Goal: Task Accomplishment & Management: Use online tool/utility

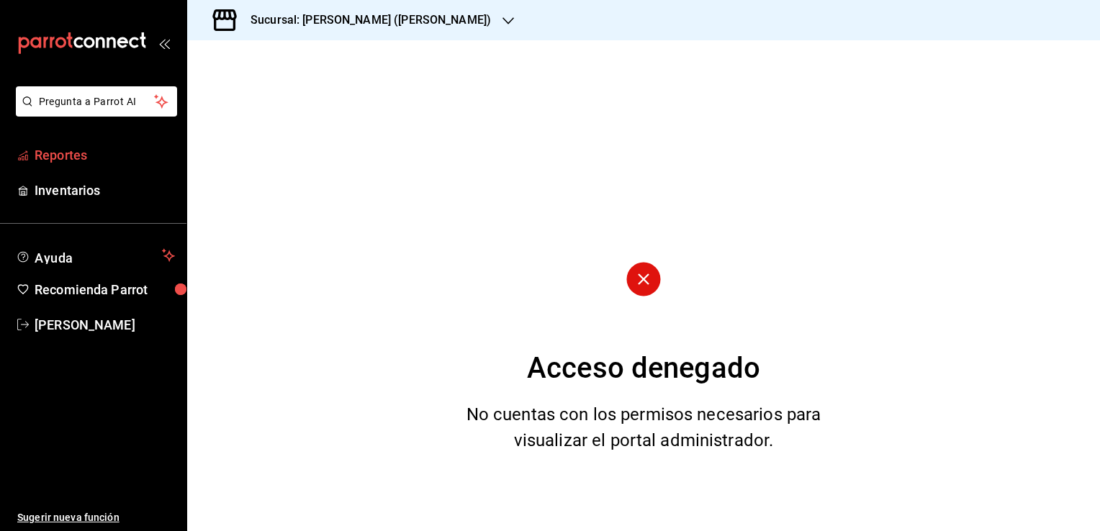
click at [81, 159] on span "Reportes" at bounding box center [105, 154] width 140 height 19
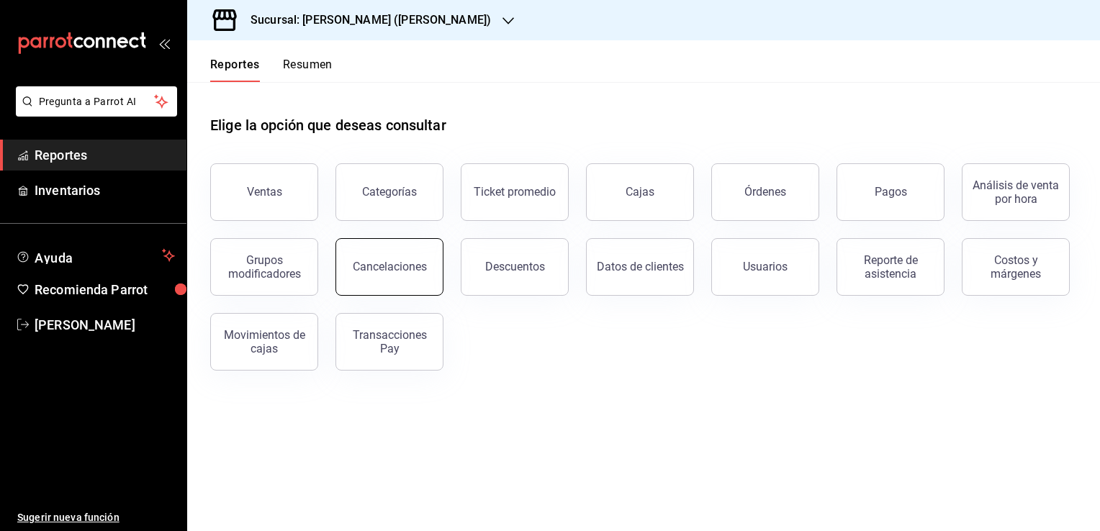
click at [397, 275] on button "Cancelaciones" at bounding box center [390, 267] width 108 height 58
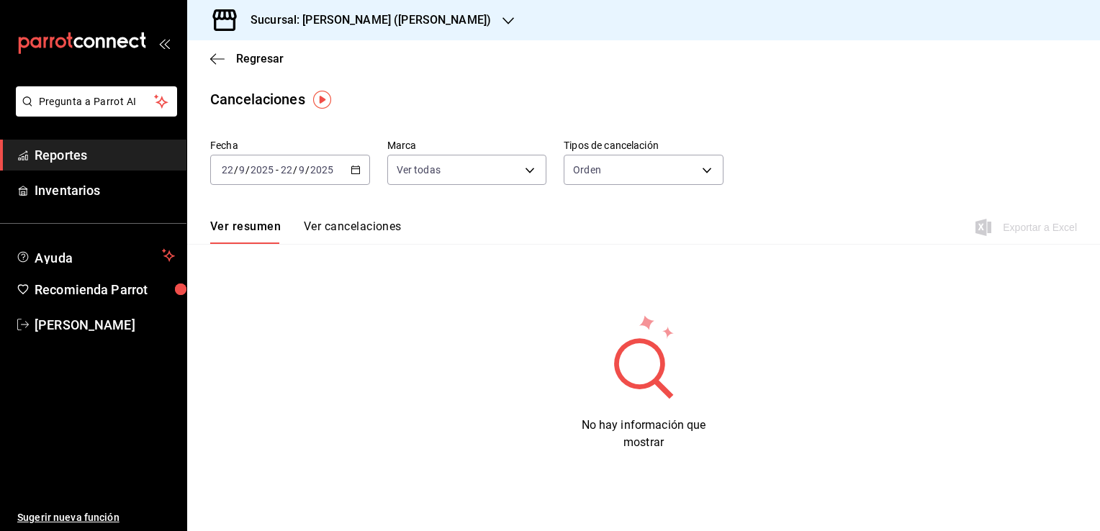
click at [343, 172] on div "2025-09-22 22 / 9 / 2025 - 2025-09-22 22 / 9 / 2025" at bounding box center [290, 170] width 160 height 30
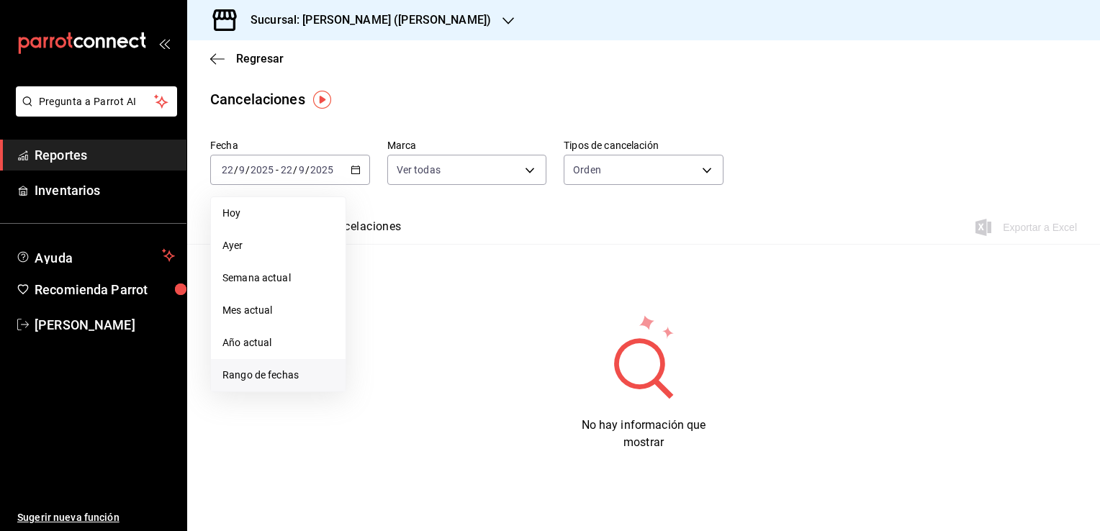
click at [283, 379] on span "Rango de fechas" at bounding box center [278, 375] width 112 height 15
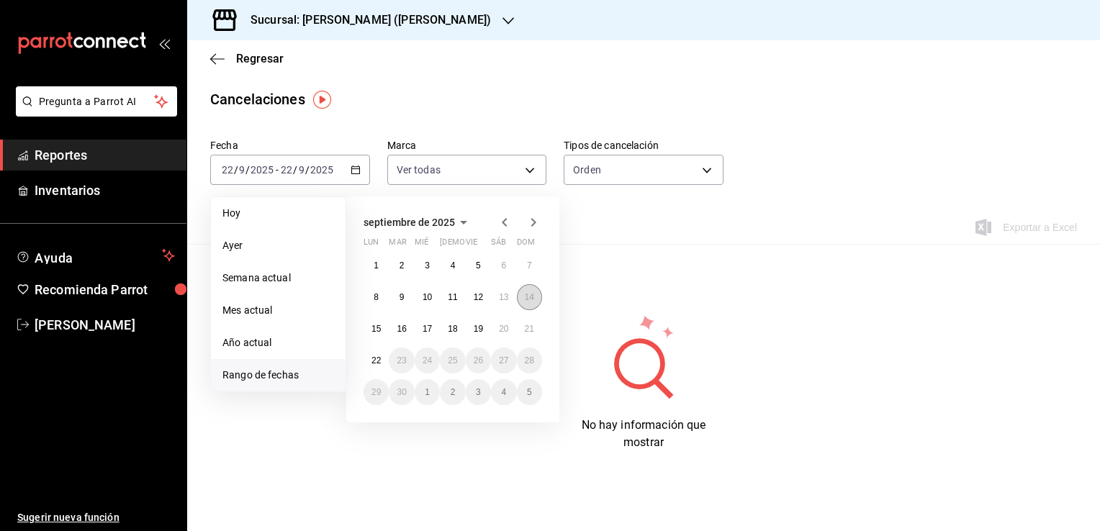
click at [531, 299] on abbr "14" at bounding box center [529, 297] width 9 height 10
click at [377, 356] on abbr "22" at bounding box center [376, 361] width 9 height 10
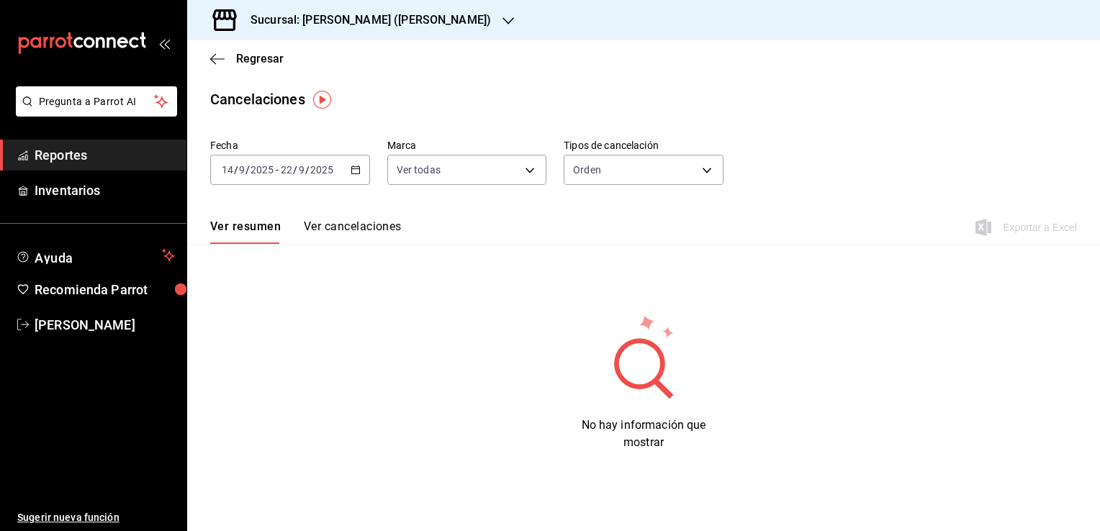
click at [383, 228] on button "Ver cancelaciones" at bounding box center [353, 232] width 98 height 24
click at [351, 171] on icon "button" at bounding box center [356, 170] width 10 height 10
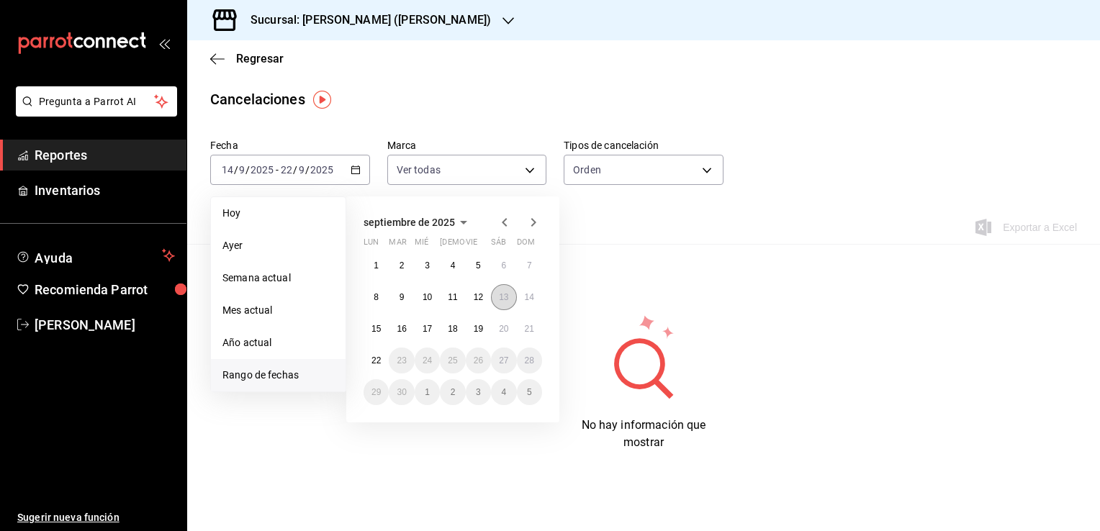
click at [507, 300] on abbr "13" at bounding box center [503, 297] width 9 height 10
click at [380, 356] on abbr "22" at bounding box center [376, 361] width 9 height 10
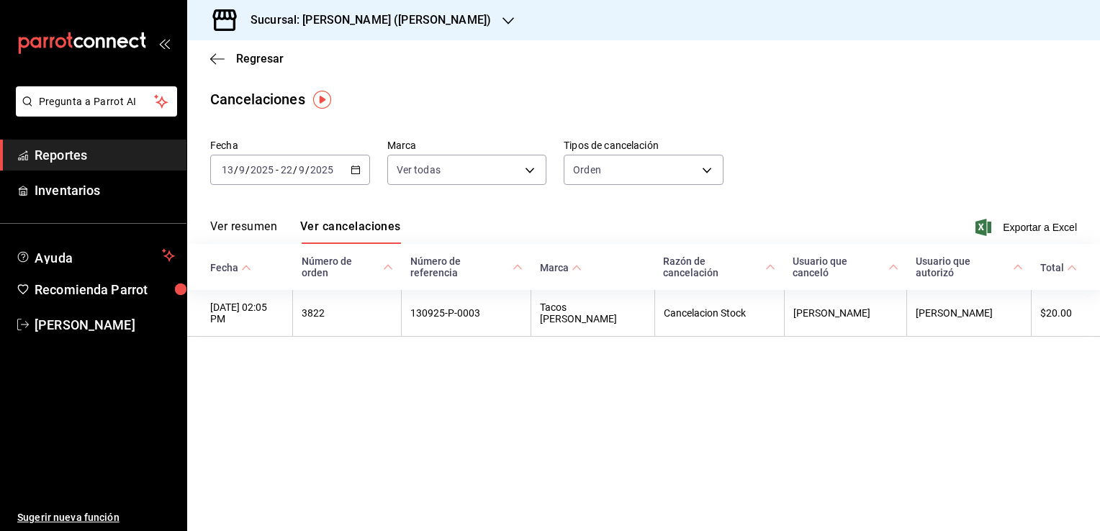
click at [469, 25] on div "Sucursal: Tacos don Pedro (bartolomeo)" at bounding box center [359, 20] width 321 height 40
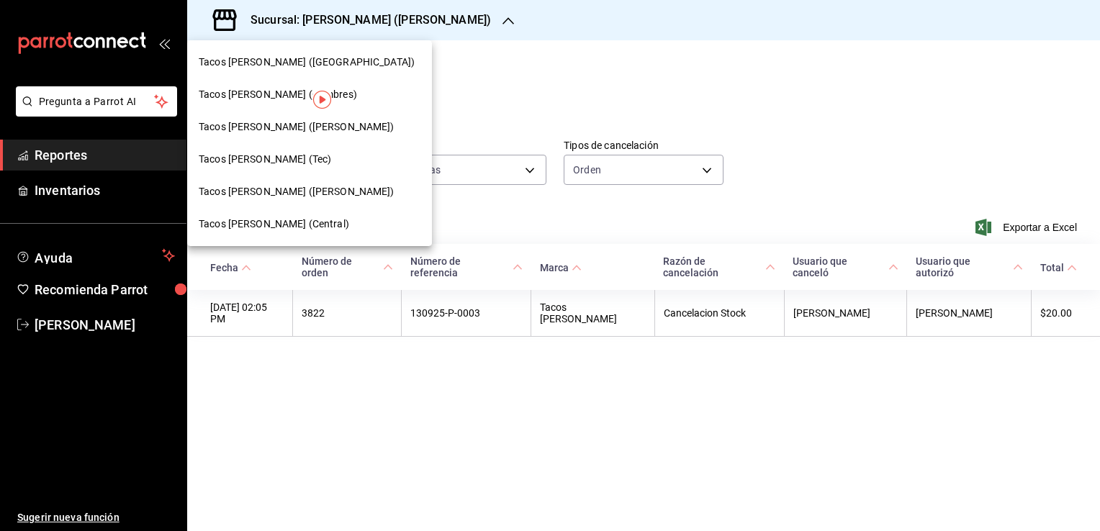
click at [269, 220] on span "Tacos [PERSON_NAME] (Central)" at bounding box center [274, 224] width 150 height 15
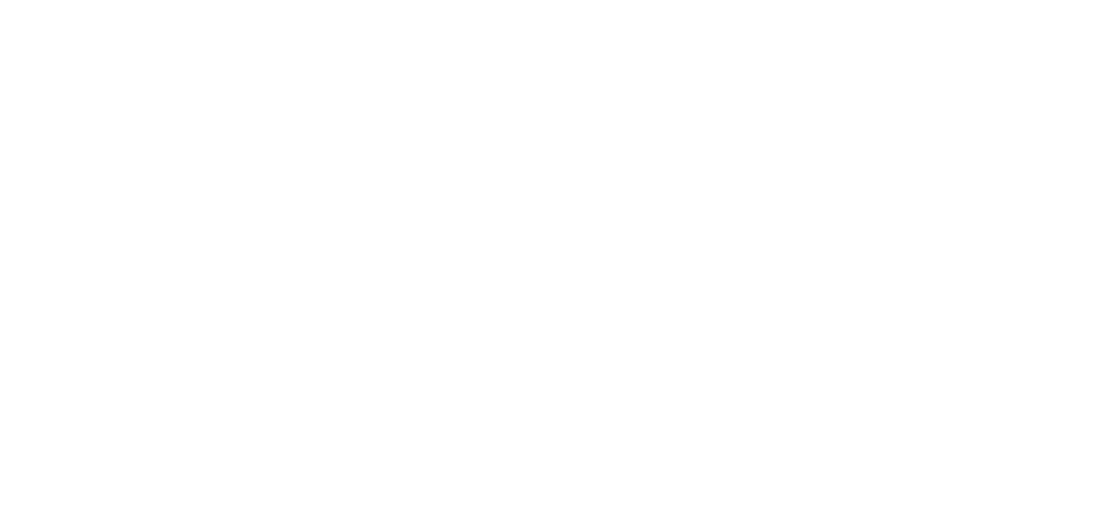
click at [480, 6] on html at bounding box center [550, 3] width 1100 height 6
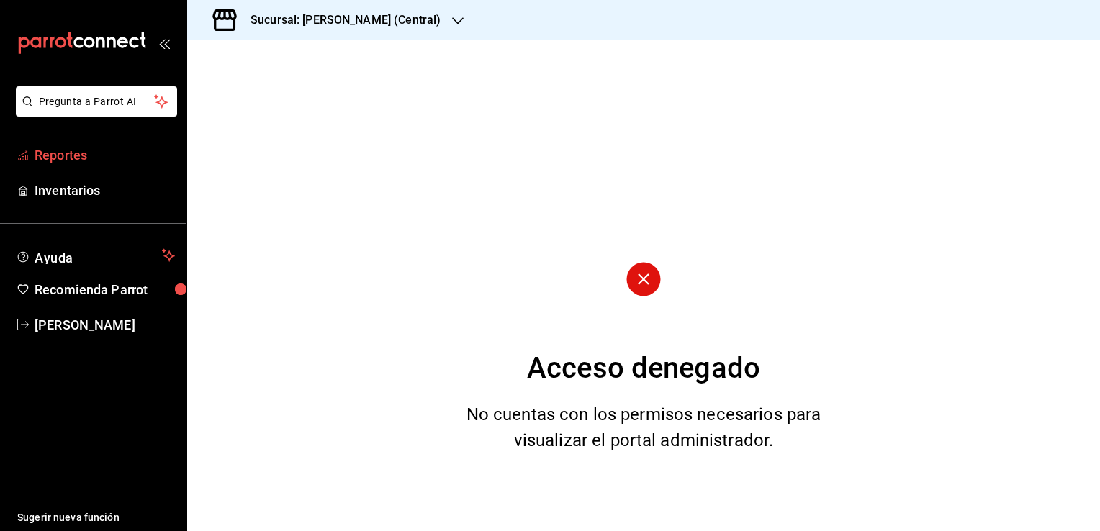
click at [70, 154] on span "Reportes" at bounding box center [105, 154] width 140 height 19
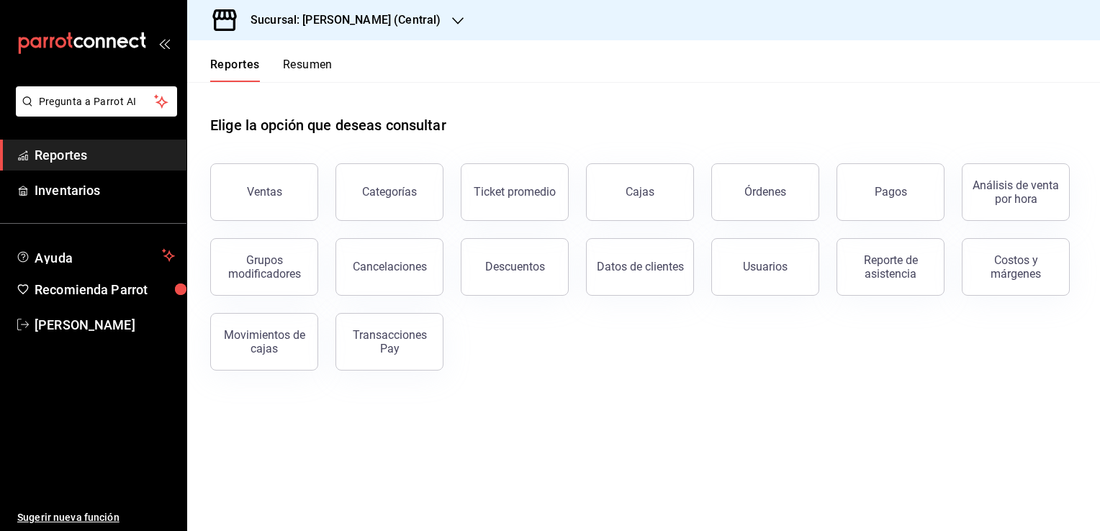
click at [418, 235] on div "Cancelaciones" at bounding box center [380, 258] width 125 height 75
click at [410, 257] on button "Cancelaciones" at bounding box center [390, 267] width 108 height 58
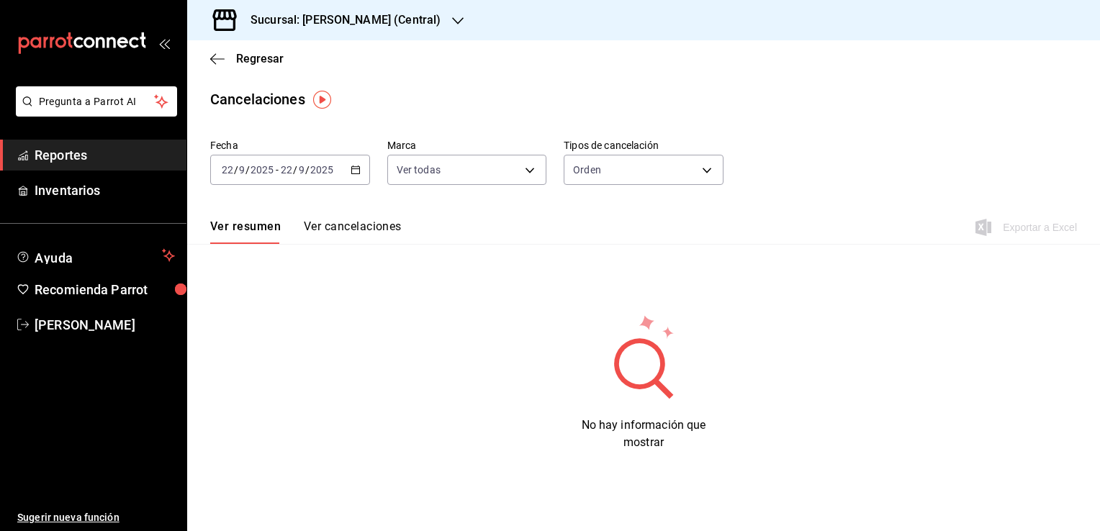
click at [351, 172] on icon "button" at bounding box center [356, 170] width 10 height 10
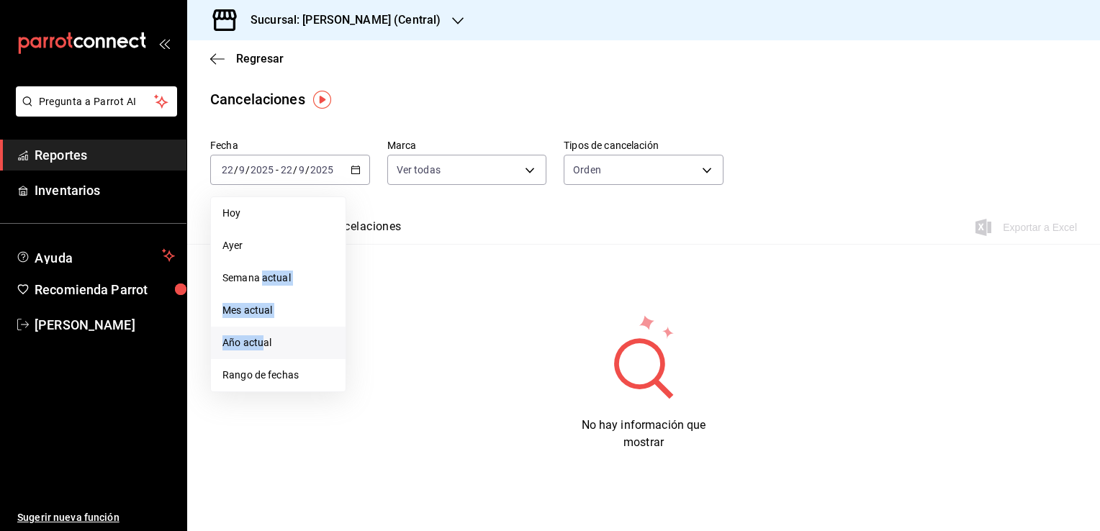
drag, startPoint x: 265, startPoint y: 287, endPoint x: 262, endPoint y: 336, distance: 49.8
click at [262, 336] on ul "Hoy Ayer Semana actual Mes actual Año actual Rango de fechas" at bounding box center [278, 295] width 136 height 196
drag, startPoint x: 262, startPoint y: 336, endPoint x: 271, endPoint y: 372, distance: 36.3
click at [271, 372] on span "Rango de fechas" at bounding box center [278, 375] width 112 height 15
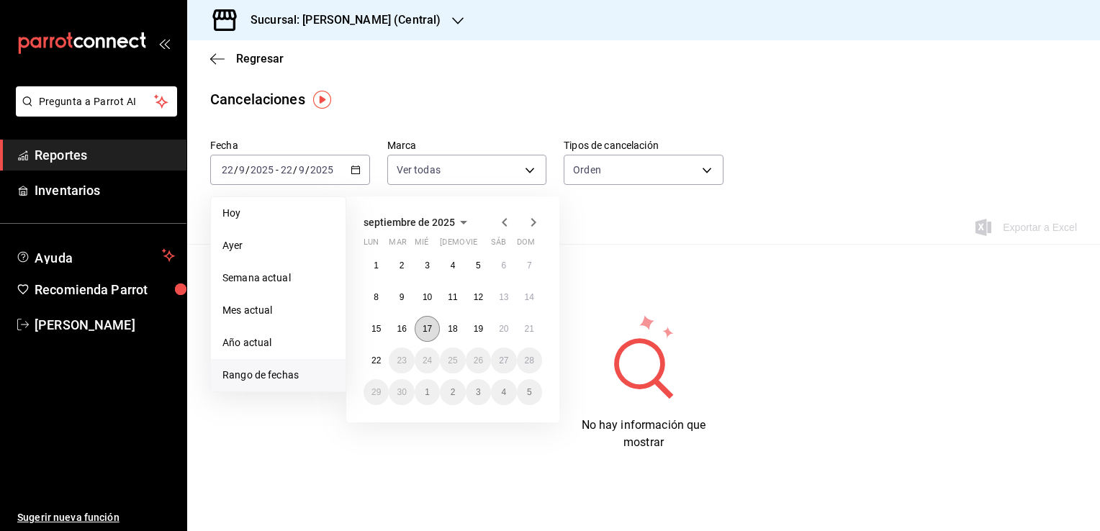
click at [426, 330] on abbr "17" at bounding box center [427, 329] width 9 height 10
click at [381, 356] on button "22" at bounding box center [376, 361] width 25 height 26
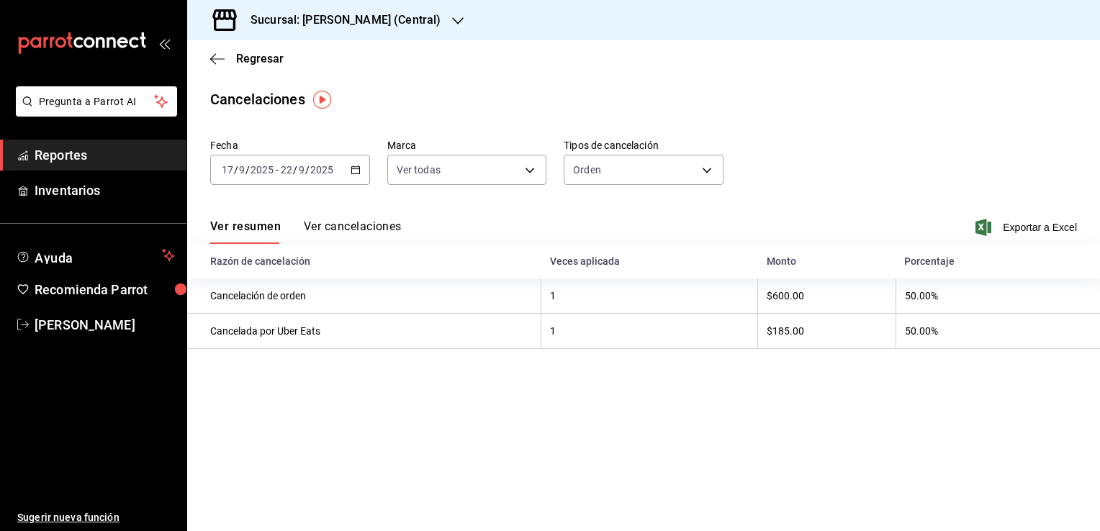
click at [380, 232] on button "Ver cancelaciones" at bounding box center [353, 232] width 98 height 24
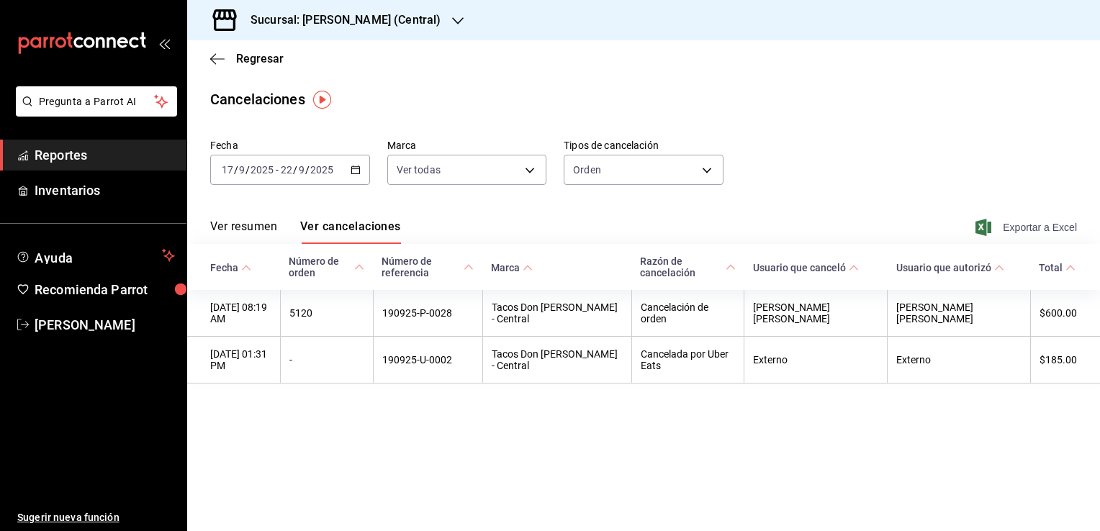
click at [1040, 227] on span "Exportar a Excel" at bounding box center [1027, 227] width 99 height 17
click at [359, 166] on \(Stroke\) "button" at bounding box center [355, 170] width 9 height 8
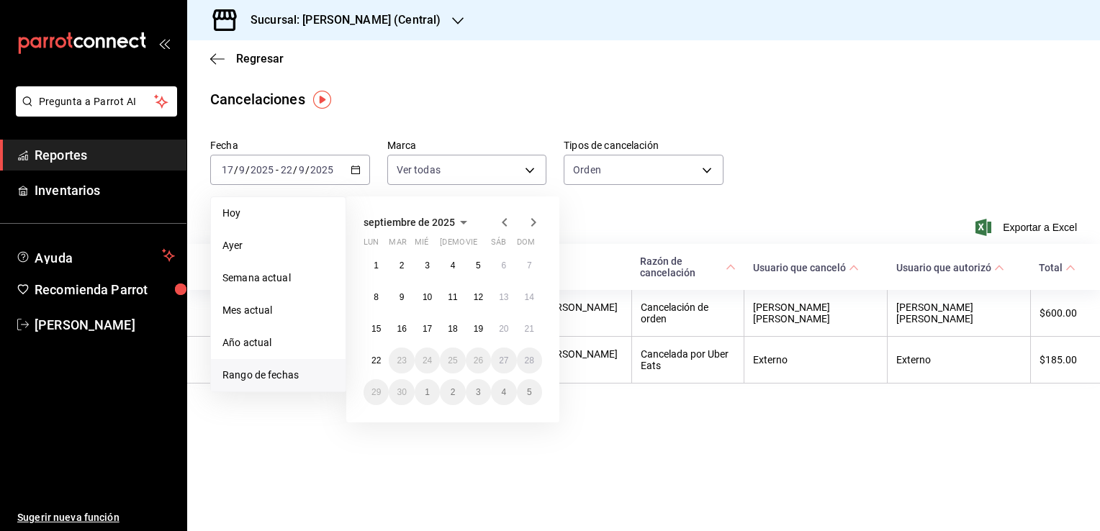
click at [265, 373] on span "Rango de fechas" at bounding box center [278, 375] width 112 height 15
click at [259, 372] on span "Rango de fechas" at bounding box center [278, 375] width 112 height 15
click at [373, 327] on abbr "15" at bounding box center [376, 329] width 9 height 10
click at [377, 362] on abbr "22" at bounding box center [376, 361] width 9 height 10
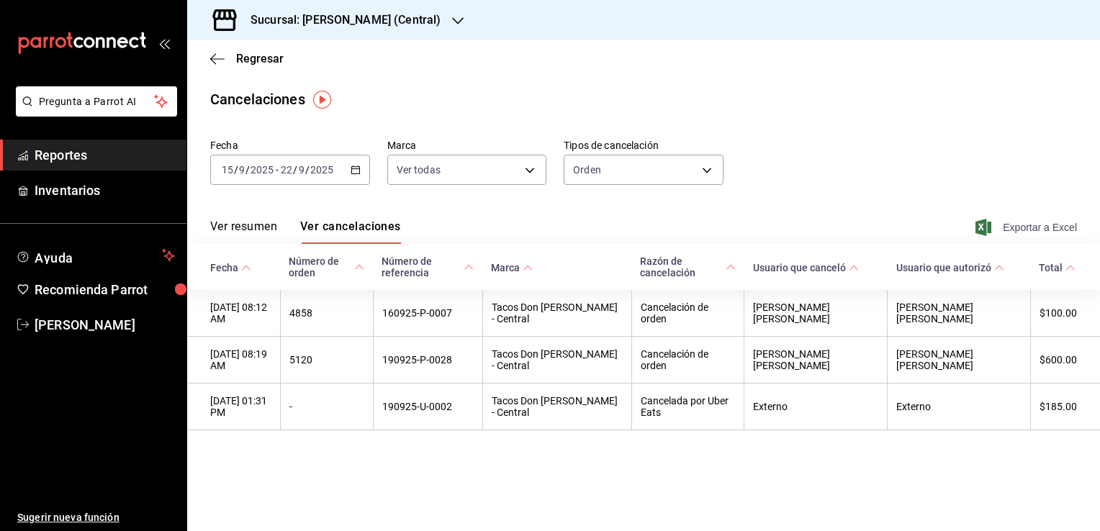
click at [1002, 228] on span "Exportar a Excel" at bounding box center [1027, 227] width 99 height 17
click at [436, 32] on div "Sucursal: Tacos Don Pedro (Central)" at bounding box center [334, 20] width 271 height 40
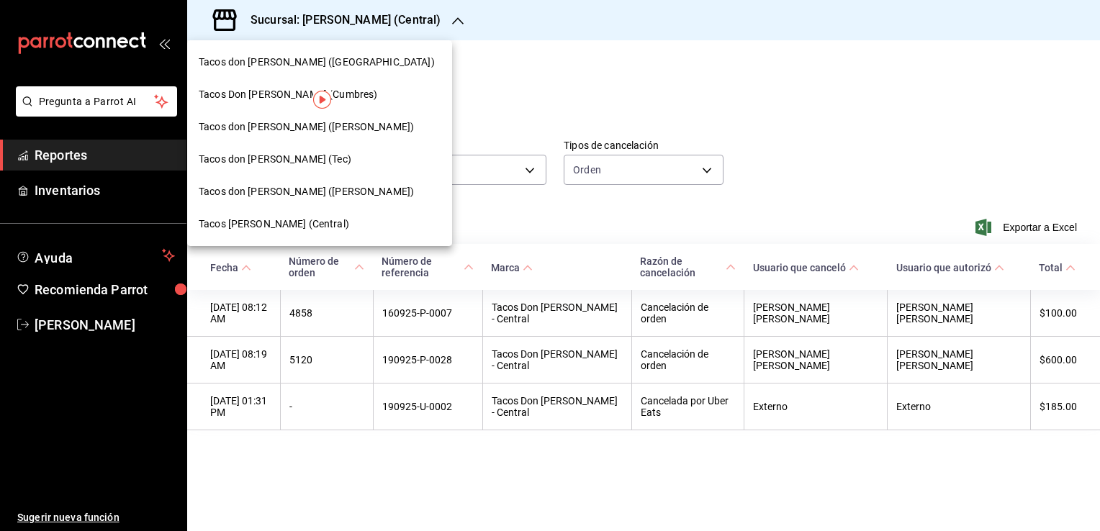
click at [253, 152] on span "Tacos [PERSON_NAME] (Tec)" at bounding box center [275, 159] width 153 height 15
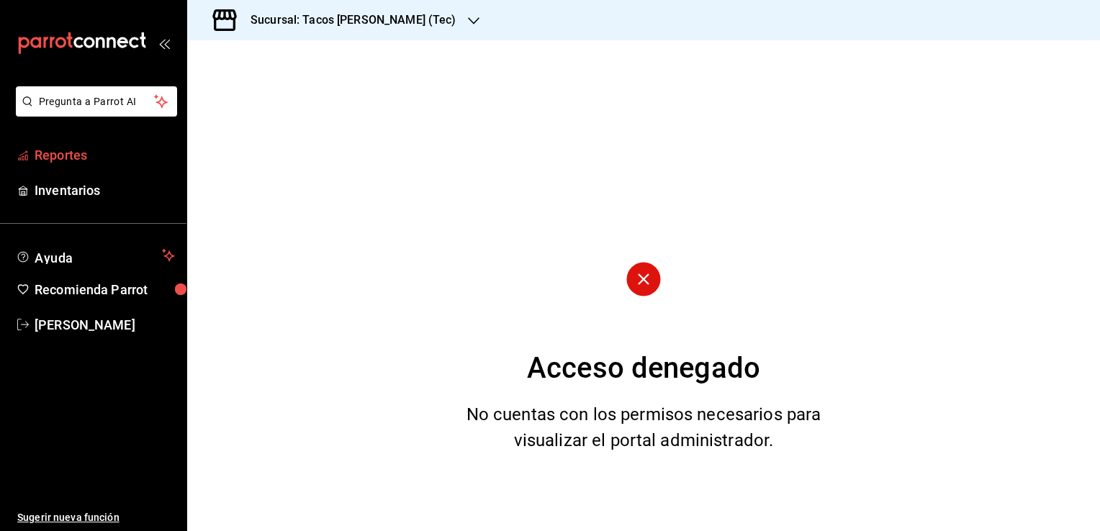
click at [70, 145] on link "Reportes" at bounding box center [93, 155] width 186 height 31
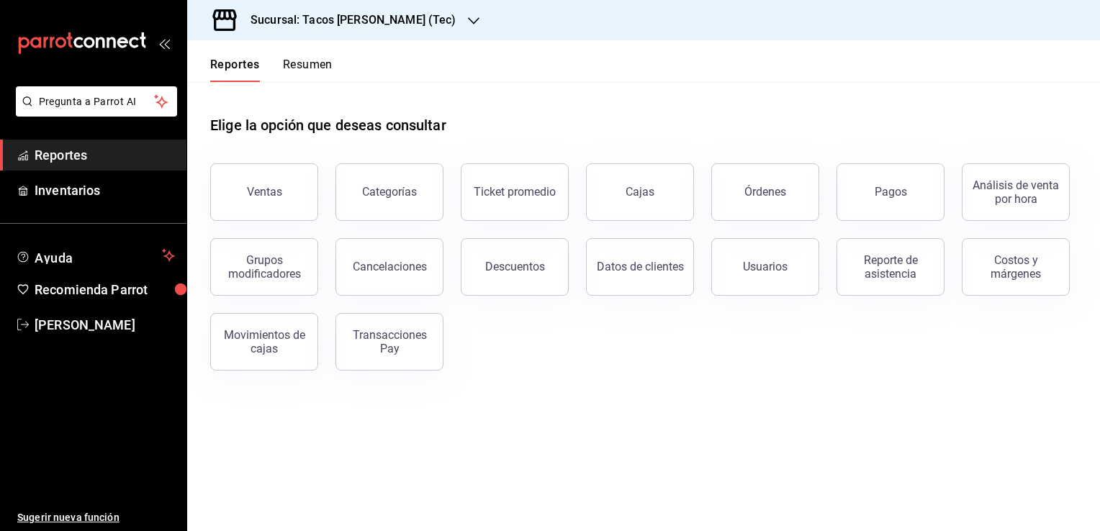
click at [377, 261] on div "Cancelaciones" at bounding box center [390, 267] width 74 height 14
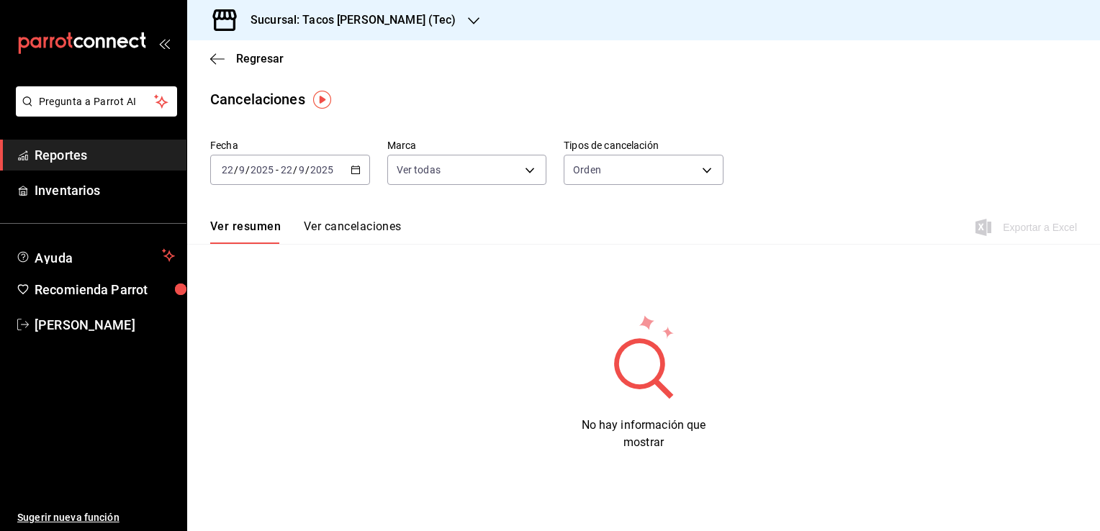
click at [361, 166] on div "2025-09-22 22 / 9 / 2025 - 2025-09-22 22 / 9 / 2025" at bounding box center [290, 170] width 160 height 30
click at [359, 166] on div "2025-09-22 22 / 9 / 2025 - 2025-09-22 22 / 9 / 2025" at bounding box center [290, 170] width 160 height 30
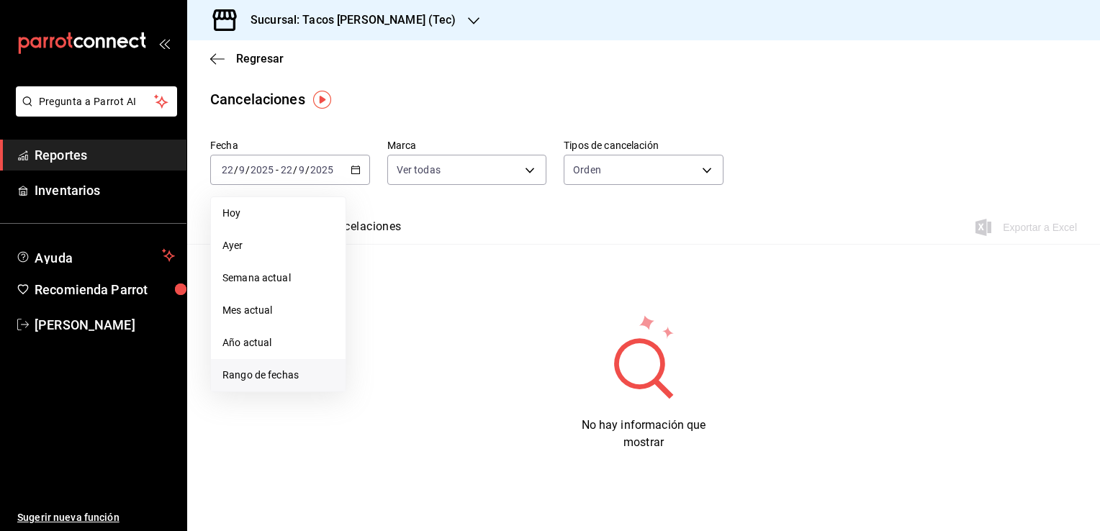
click at [289, 379] on span "Rango de fechas" at bounding box center [278, 375] width 112 height 15
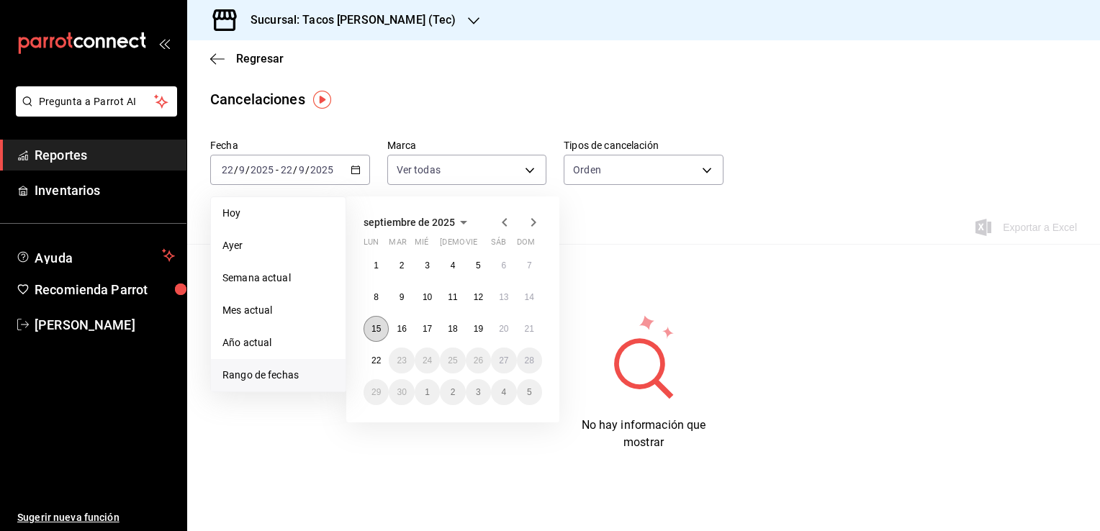
click at [371, 328] on button "15" at bounding box center [376, 329] width 25 height 26
click at [372, 359] on abbr "22" at bounding box center [376, 361] width 9 height 10
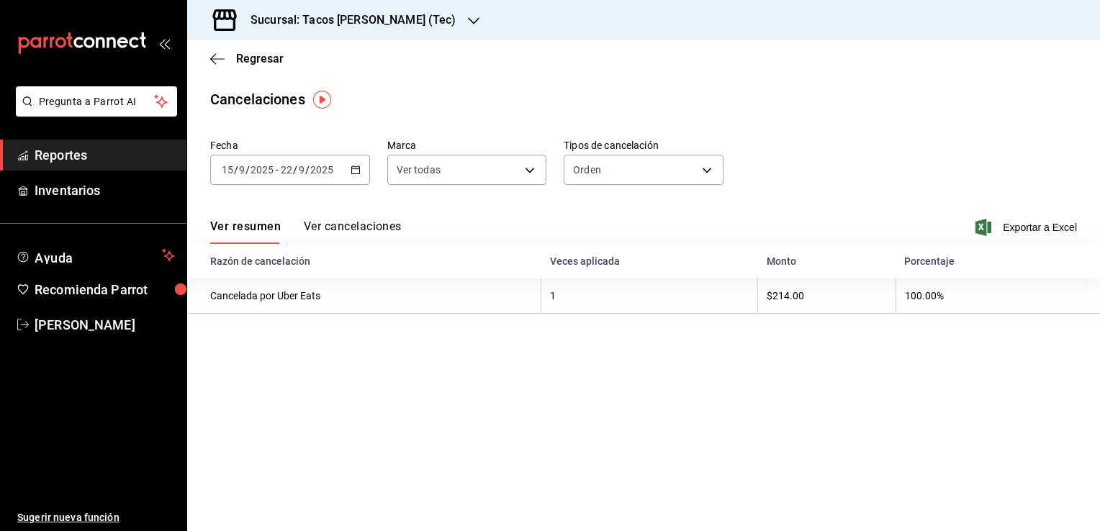
click at [340, 228] on button "Ver cancelaciones" at bounding box center [353, 232] width 98 height 24
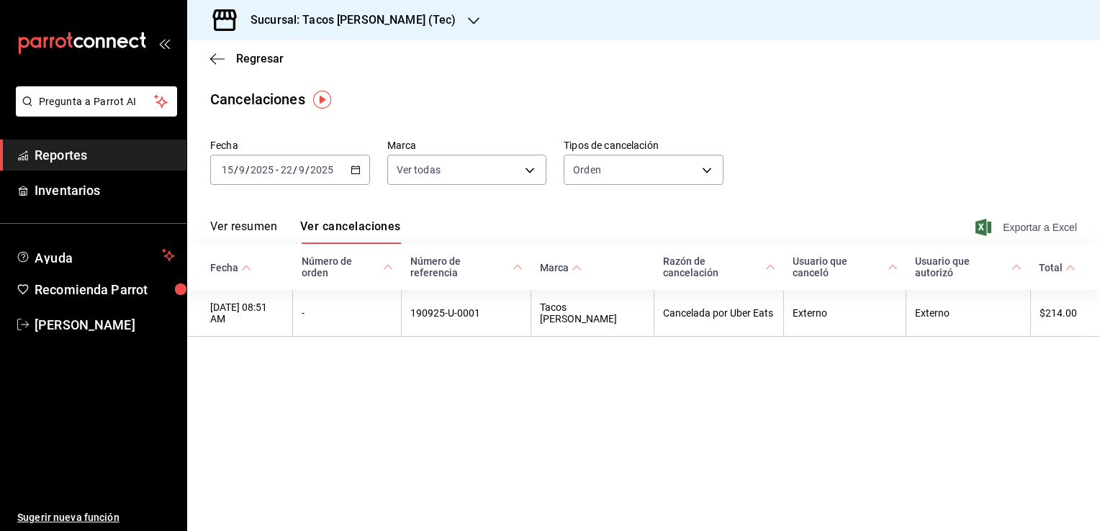
click at [1054, 225] on span "Exportar a Excel" at bounding box center [1027, 227] width 99 height 17
click at [468, 24] on icon "button" at bounding box center [474, 21] width 12 height 12
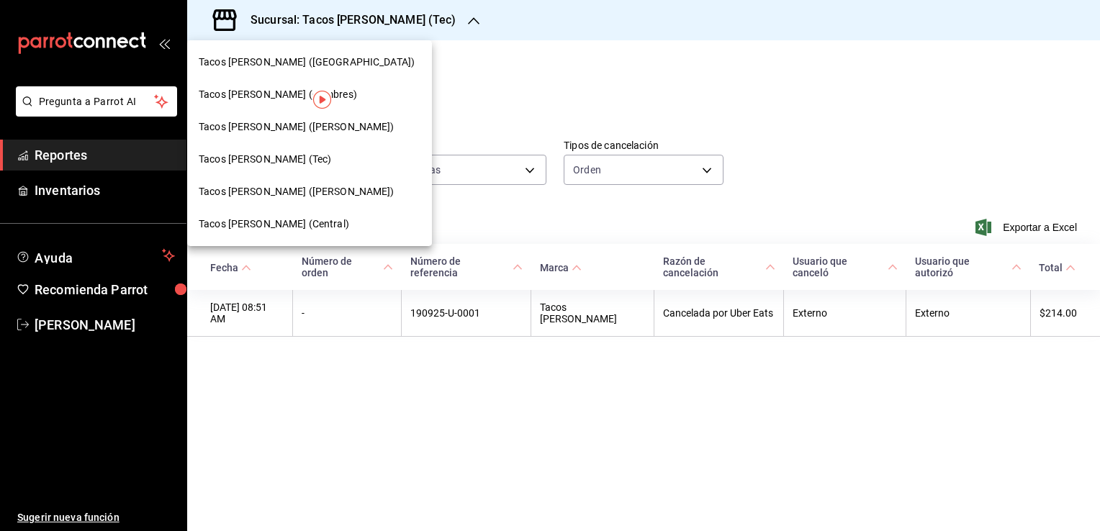
click at [305, 66] on span "Tacos [PERSON_NAME] ([GEOGRAPHIC_DATA])" at bounding box center [307, 62] width 216 height 15
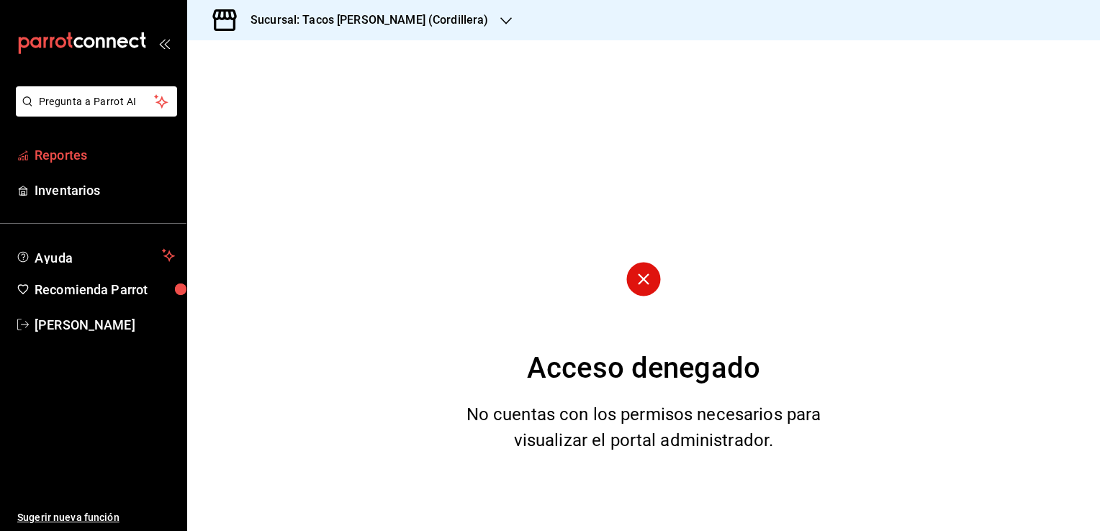
click at [99, 153] on span "Reportes" at bounding box center [105, 154] width 140 height 19
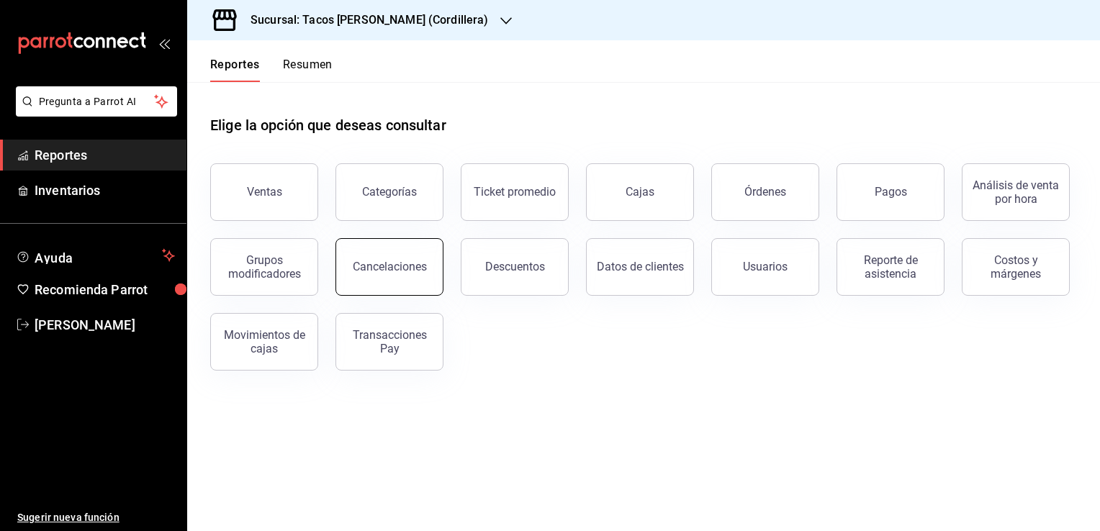
click at [414, 272] on div "Cancelaciones" at bounding box center [390, 267] width 74 height 14
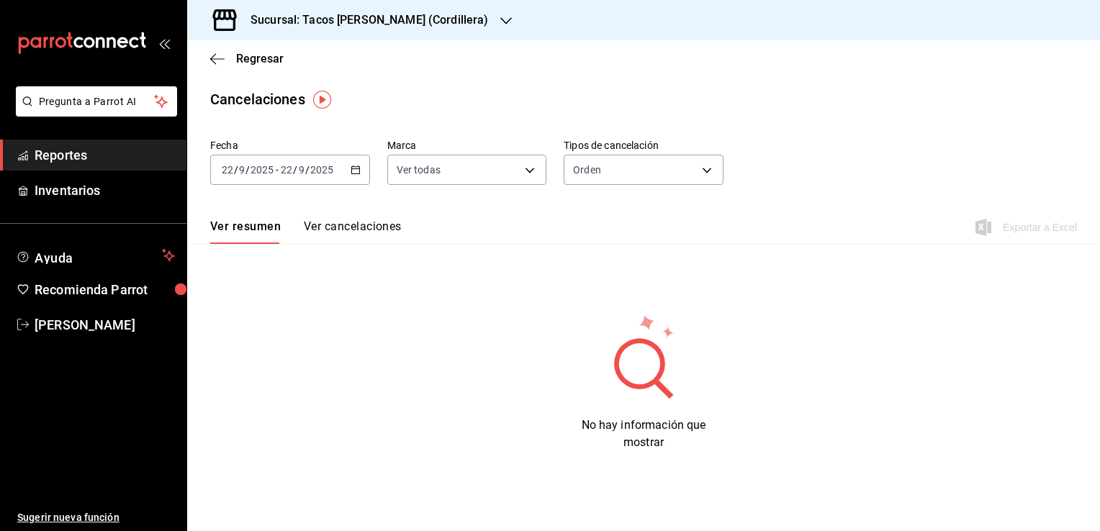
click at [354, 174] on \(Stroke\) "button" at bounding box center [355, 170] width 9 height 8
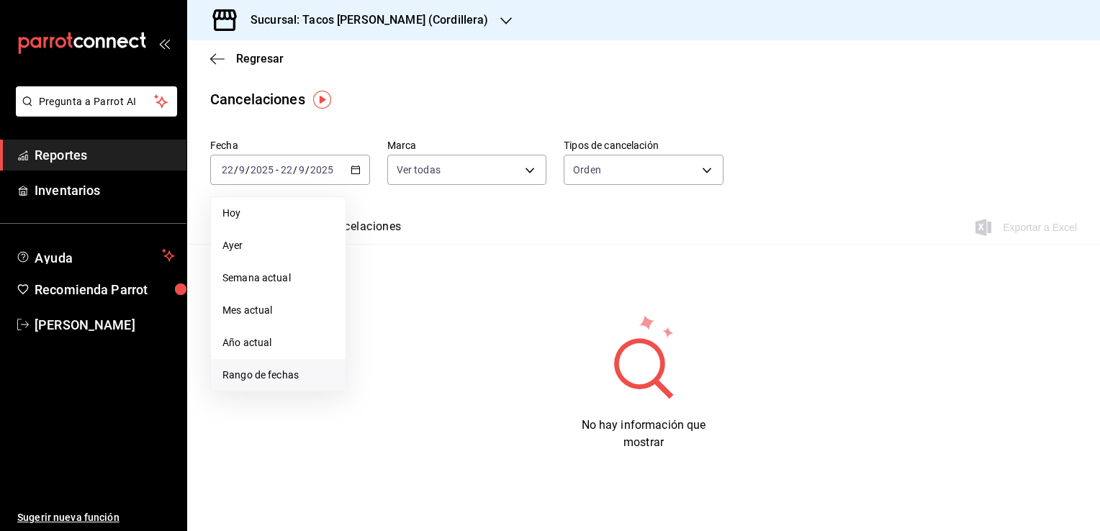
click at [262, 370] on span "Rango de fechas" at bounding box center [278, 375] width 112 height 15
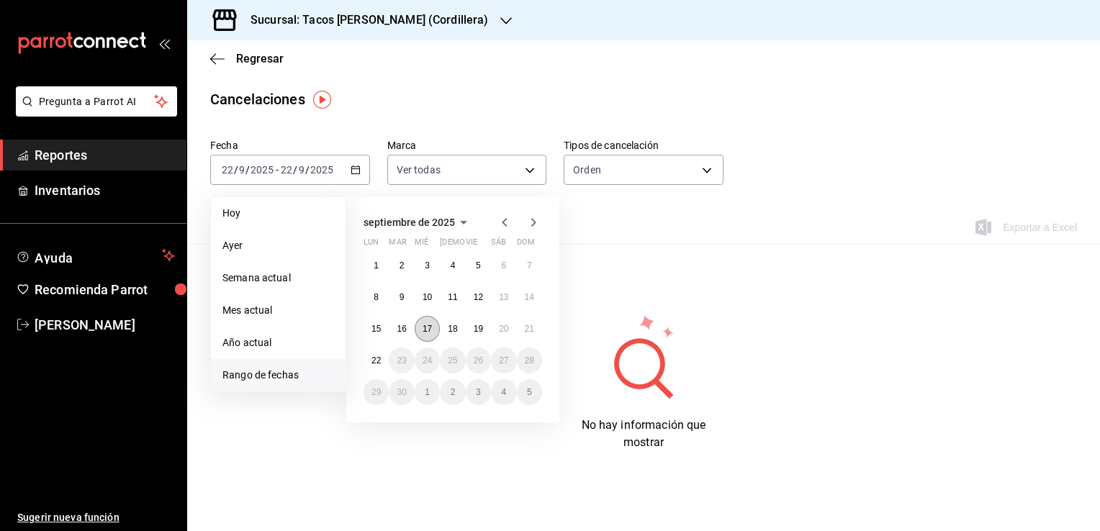
click at [431, 330] on abbr "17" at bounding box center [427, 329] width 9 height 10
click at [377, 364] on abbr "22" at bounding box center [376, 361] width 9 height 10
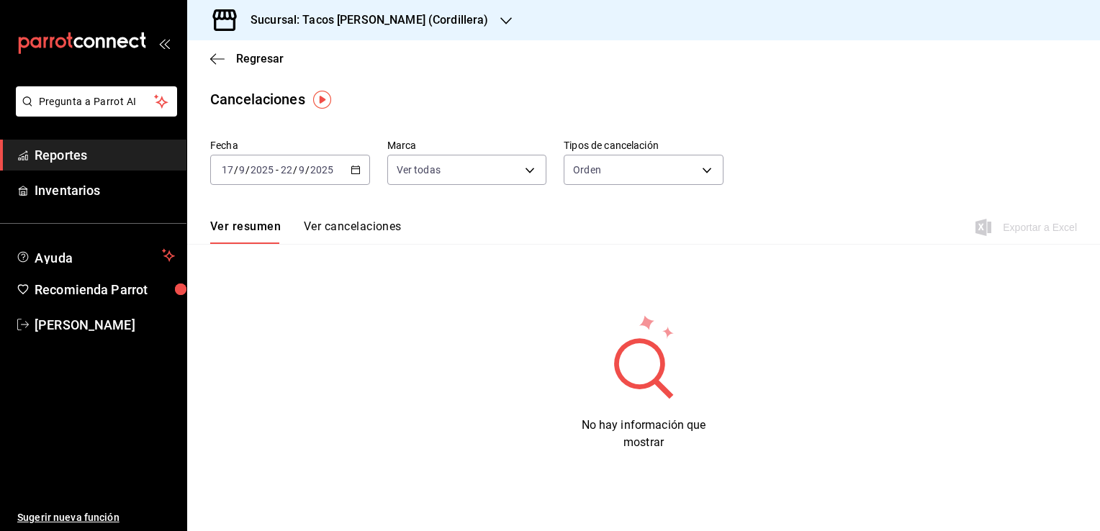
click at [328, 232] on button "Ver cancelaciones" at bounding box center [353, 232] width 98 height 24
click at [500, 18] on icon "button" at bounding box center [506, 21] width 12 height 12
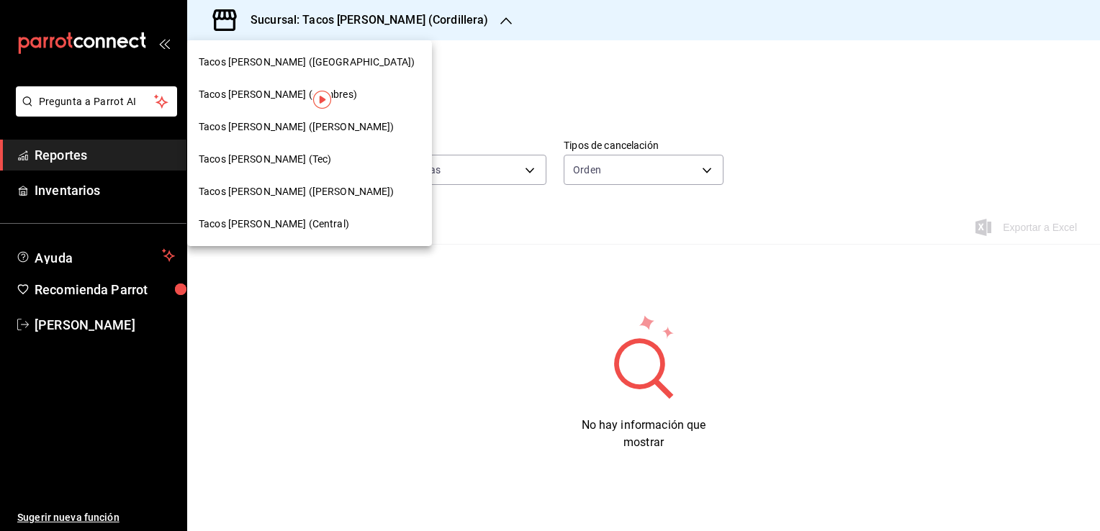
click at [264, 91] on span "Tacos [PERSON_NAME] (Cumbres)" at bounding box center [278, 94] width 158 height 15
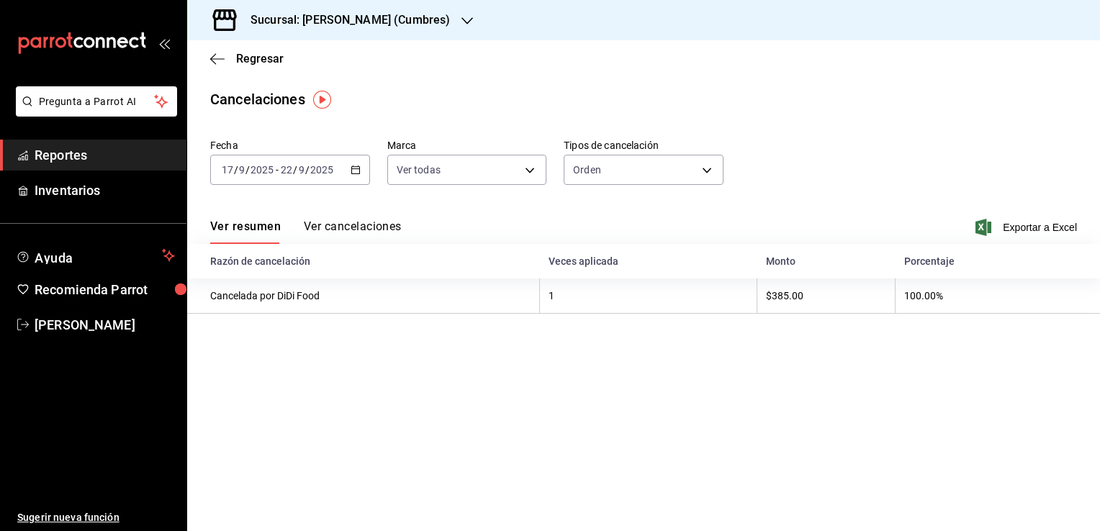
click at [354, 177] on div "[DATE] [DATE] - [DATE] [DATE]" at bounding box center [290, 170] width 160 height 30
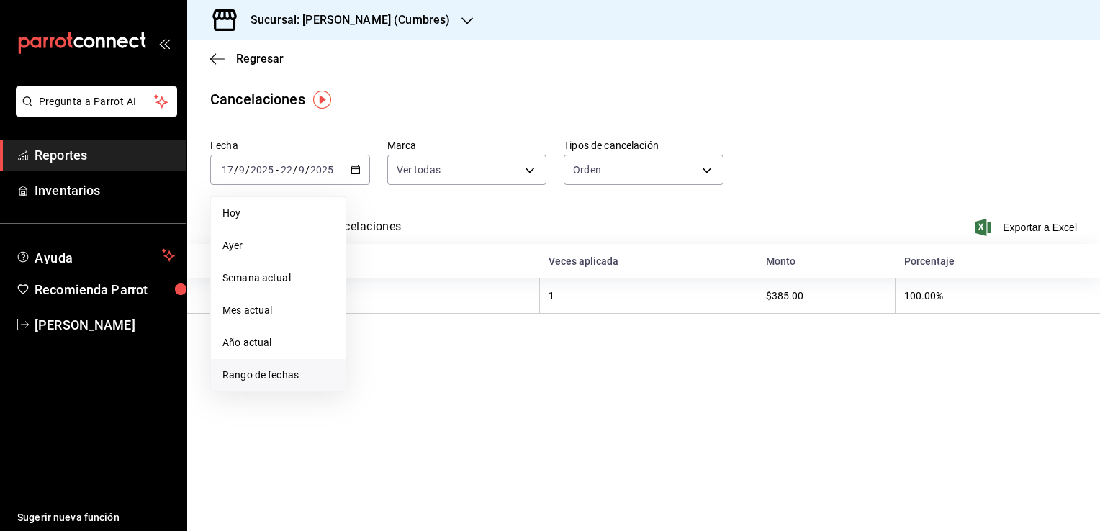
click at [277, 371] on span "Rango de fechas" at bounding box center [278, 375] width 112 height 15
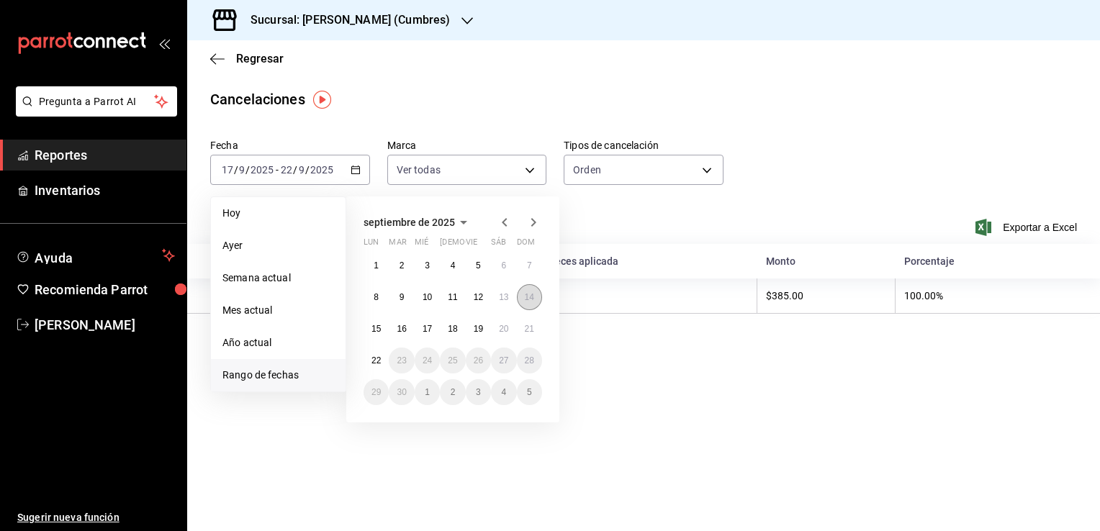
click at [525, 299] on abbr "14" at bounding box center [529, 297] width 9 height 10
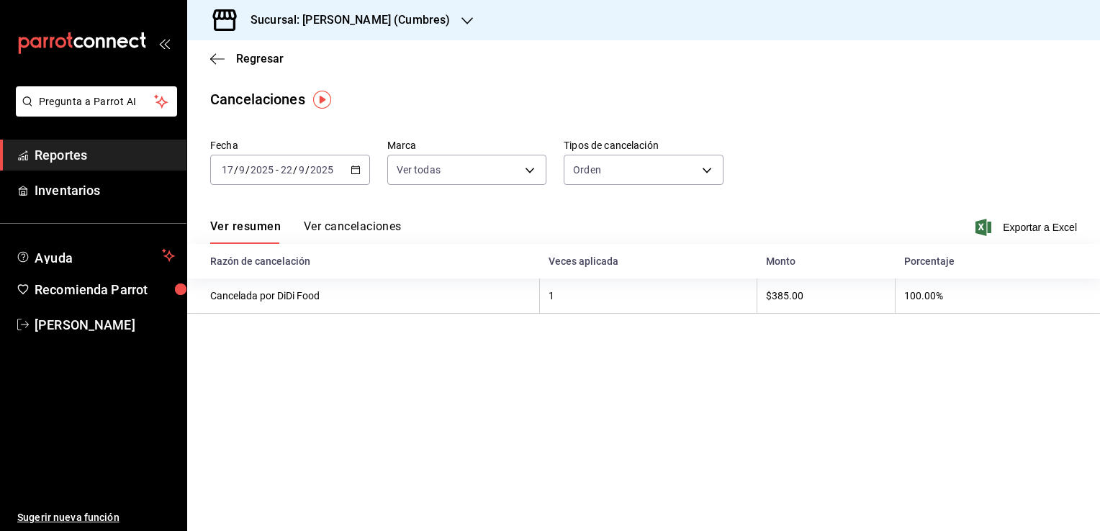
click at [353, 171] on icon "button" at bounding box center [356, 170] width 10 height 10
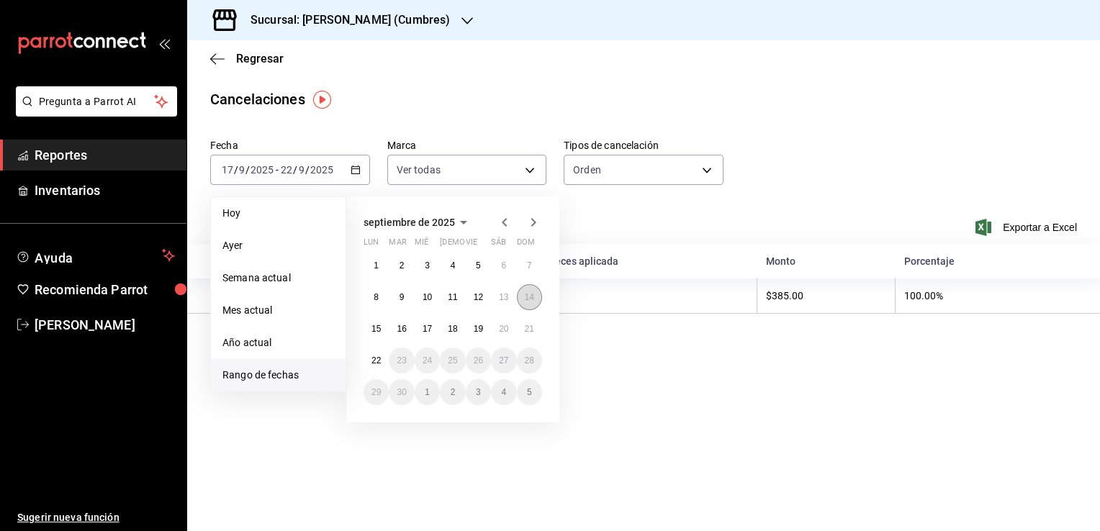
click at [529, 302] on button "14" at bounding box center [529, 297] width 25 height 26
click at [374, 357] on abbr "22" at bounding box center [376, 361] width 9 height 10
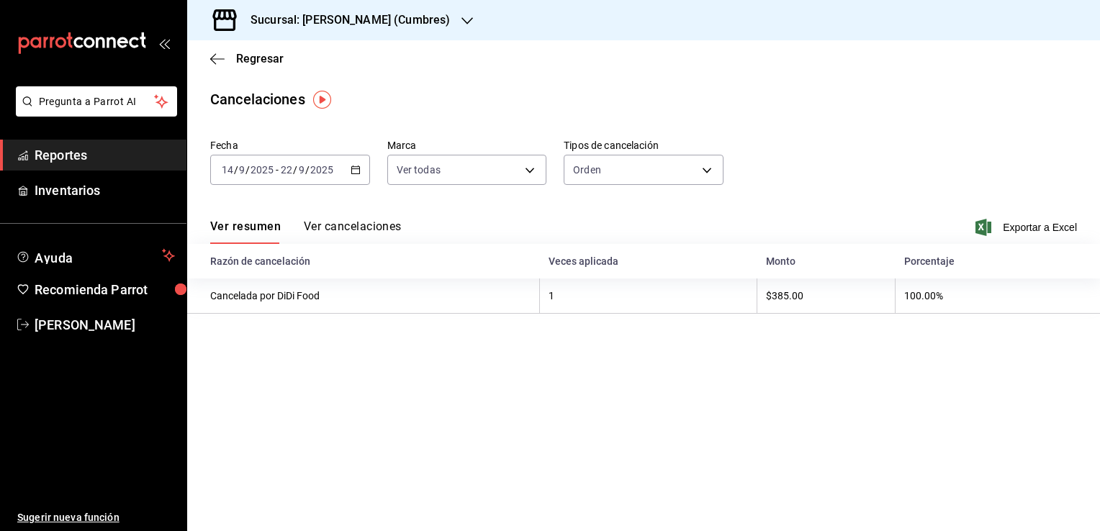
click at [371, 222] on button "Ver cancelaciones" at bounding box center [353, 232] width 98 height 24
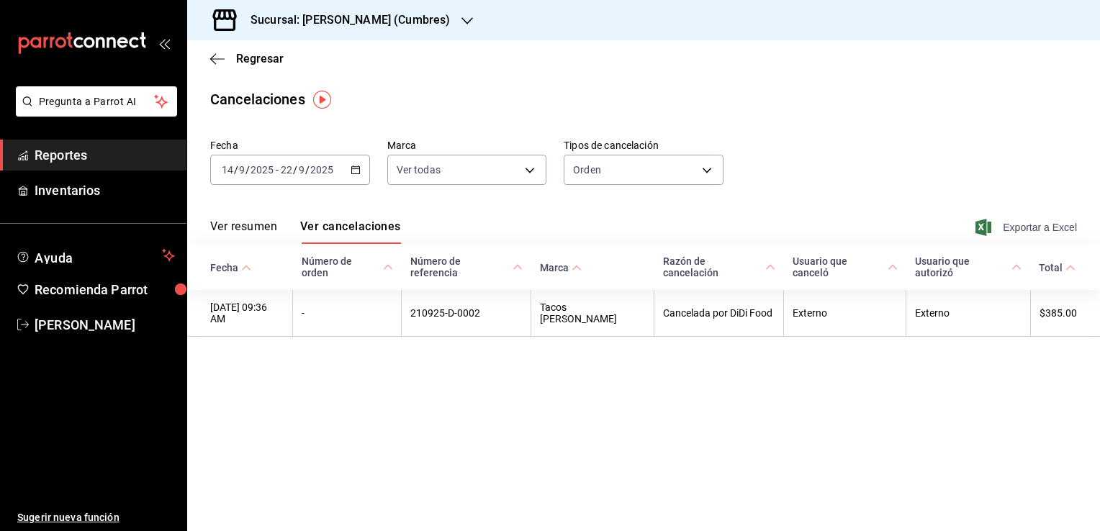
click at [1037, 229] on span "Exportar a Excel" at bounding box center [1027, 227] width 99 height 17
click at [458, 17] on div "Sucursal: [PERSON_NAME] (Cumbres)" at bounding box center [339, 20] width 280 height 40
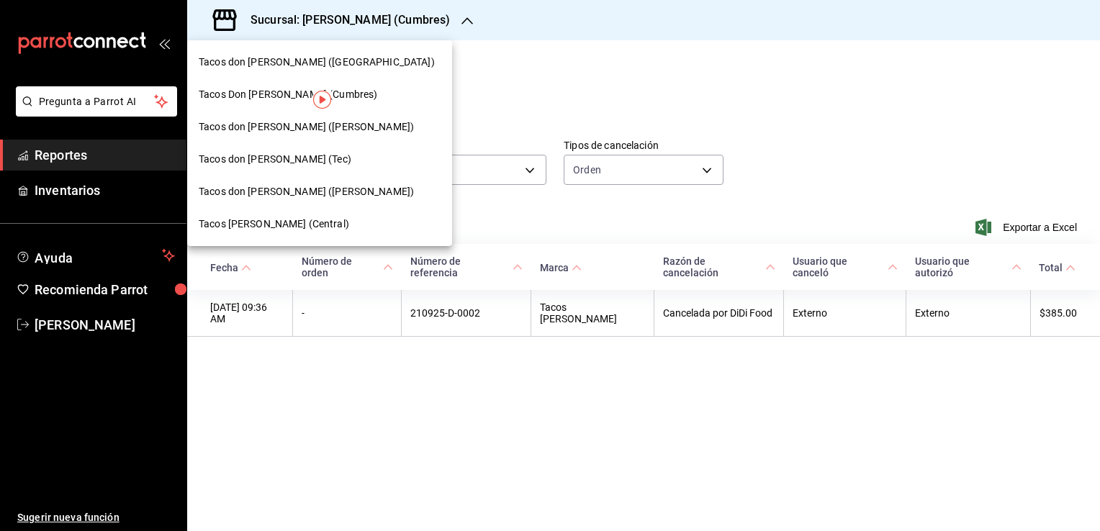
click at [314, 130] on span "Tacos don [PERSON_NAME] ([PERSON_NAME])" at bounding box center [306, 127] width 215 height 15
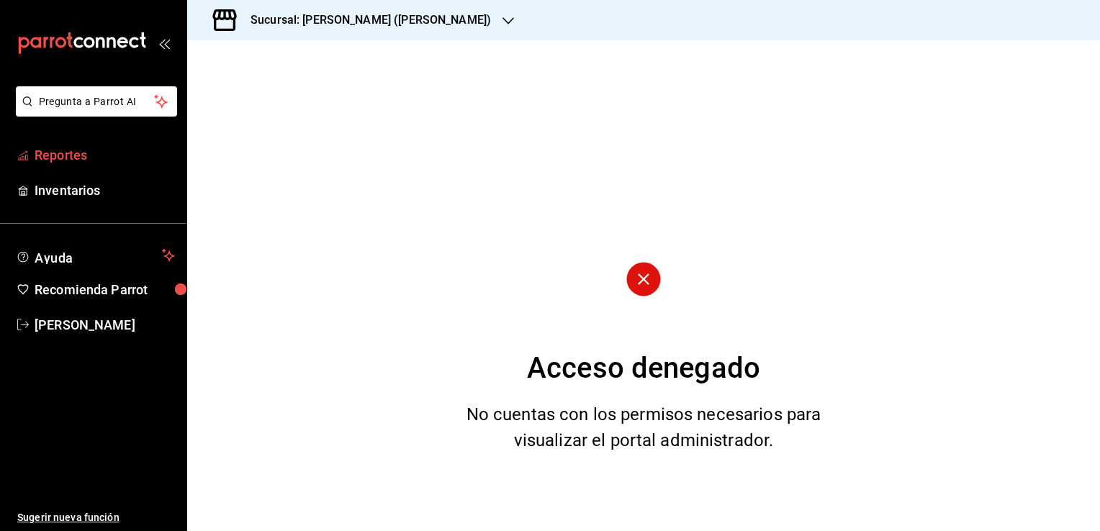
click at [91, 152] on span "Reportes" at bounding box center [105, 154] width 140 height 19
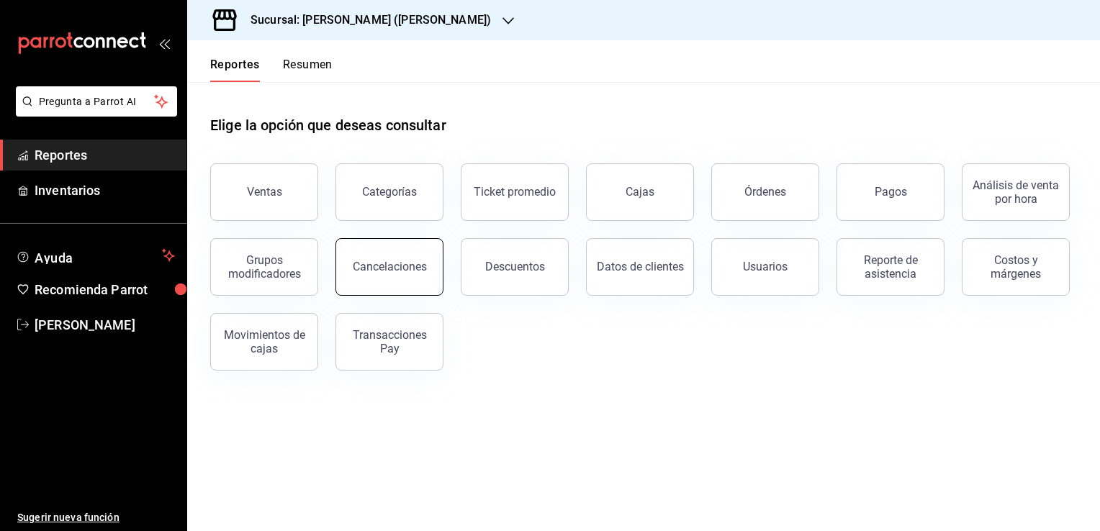
click at [423, 259] on button "Cancelaciones" at bounding box center [390, 267] width 108 height 58
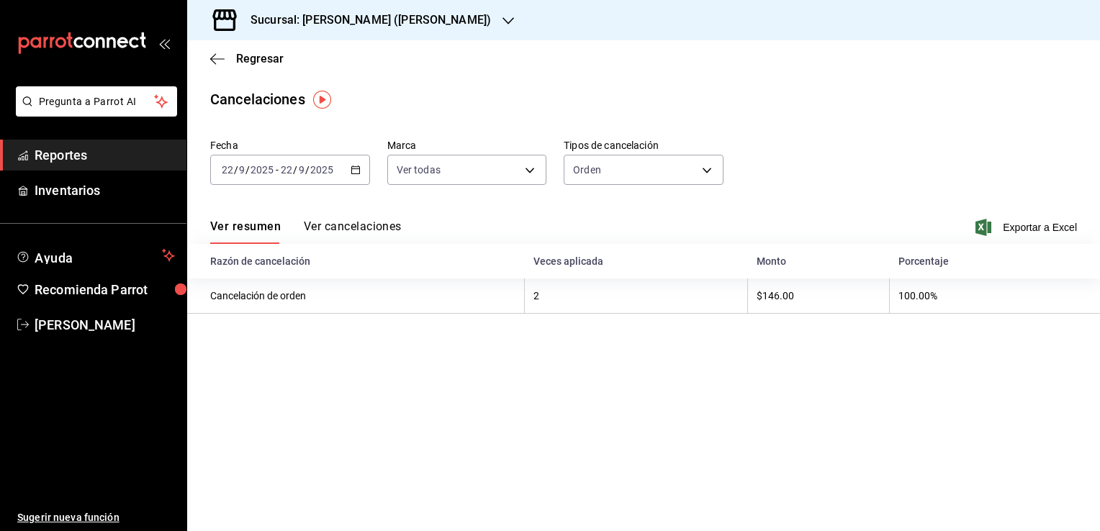
click at [446, 19] on h3 "Sucursal: [PERSON_NAME] ([PERSON_NAME])" at bounding box center [365, 20] width 252 height 17
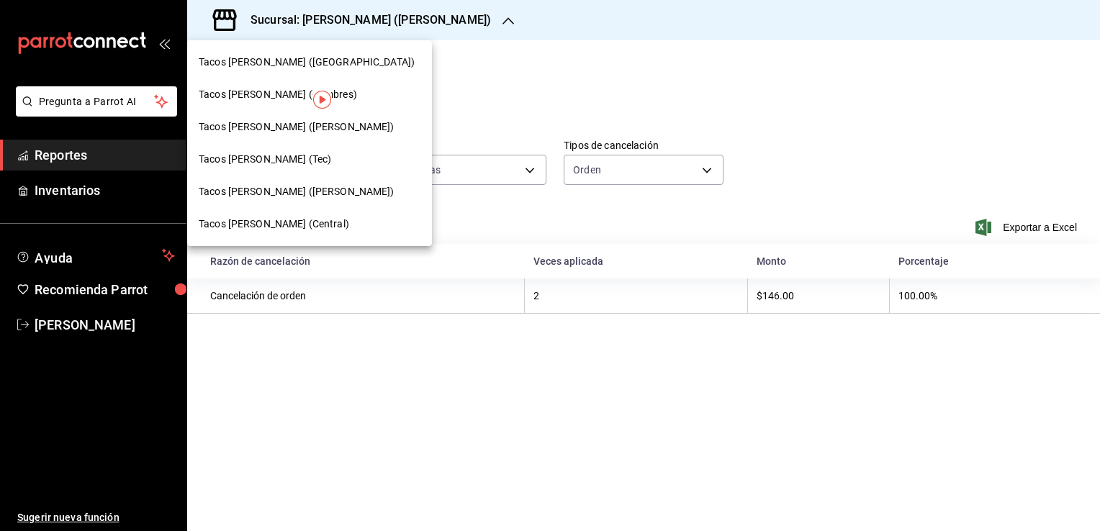
click at [447, 19] on div at bounding box center [550, 265] width 1100 height 531
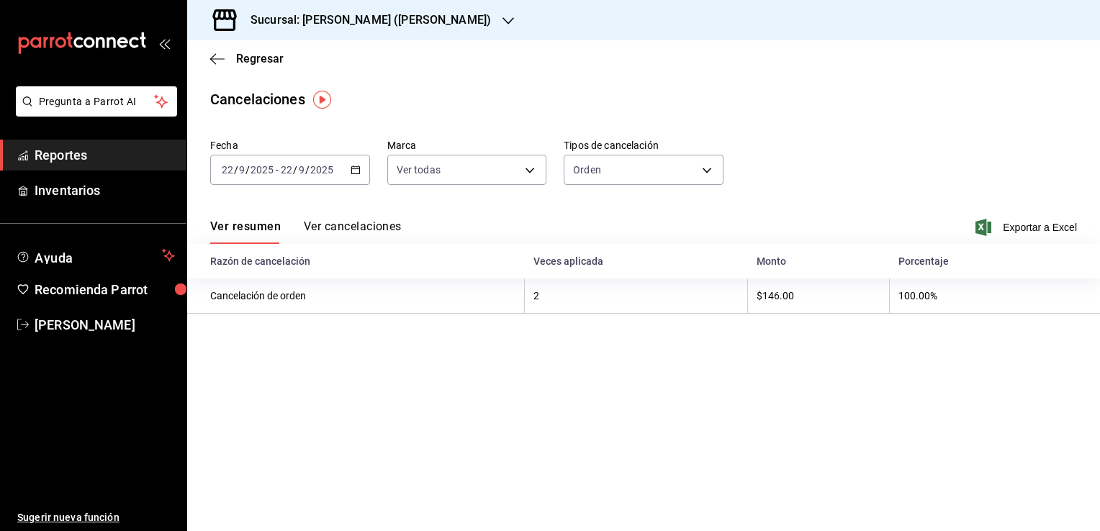
click at [354, 173] on icon "button" at bounding box center [356, 170] width 10 height 10
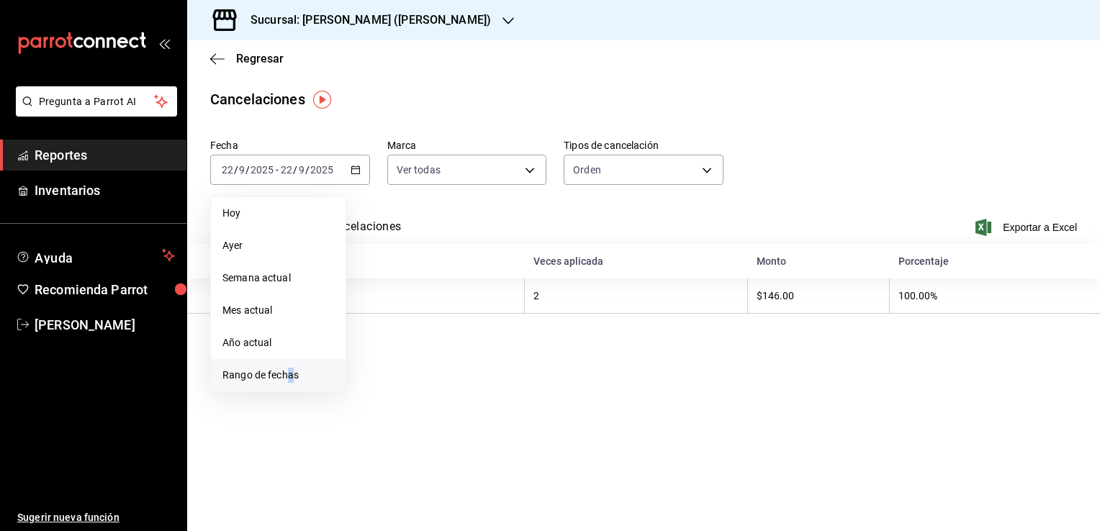
click at [292, 377] on span "Rango de fechas" at bounding box center [278, 375] width 112 height 15
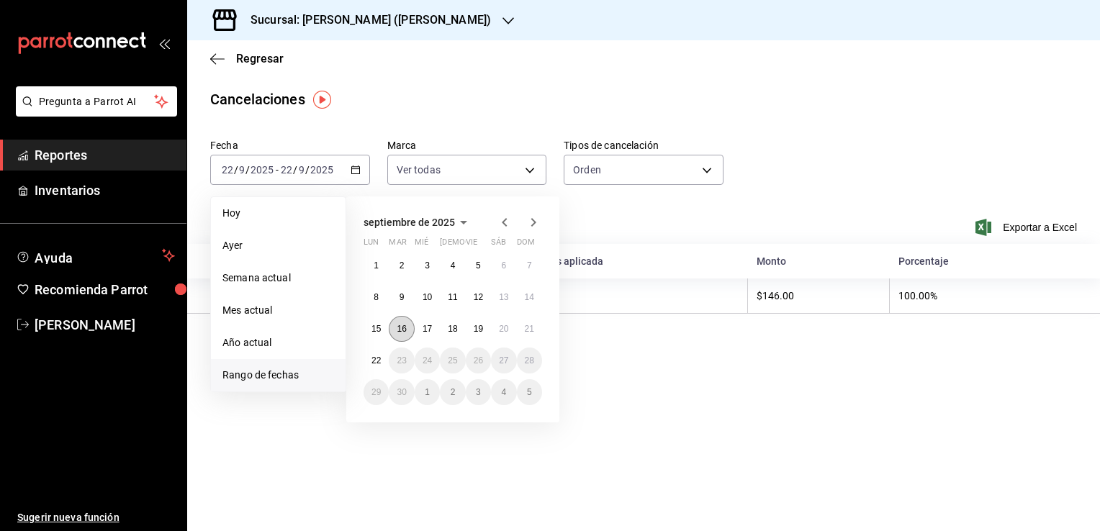
click at [408, 330] on button "16" at bounding box center [401, 329] width 25 height 26
click at [382, 350] on button "22" at bounding box center [376, 361] width 25 height 26
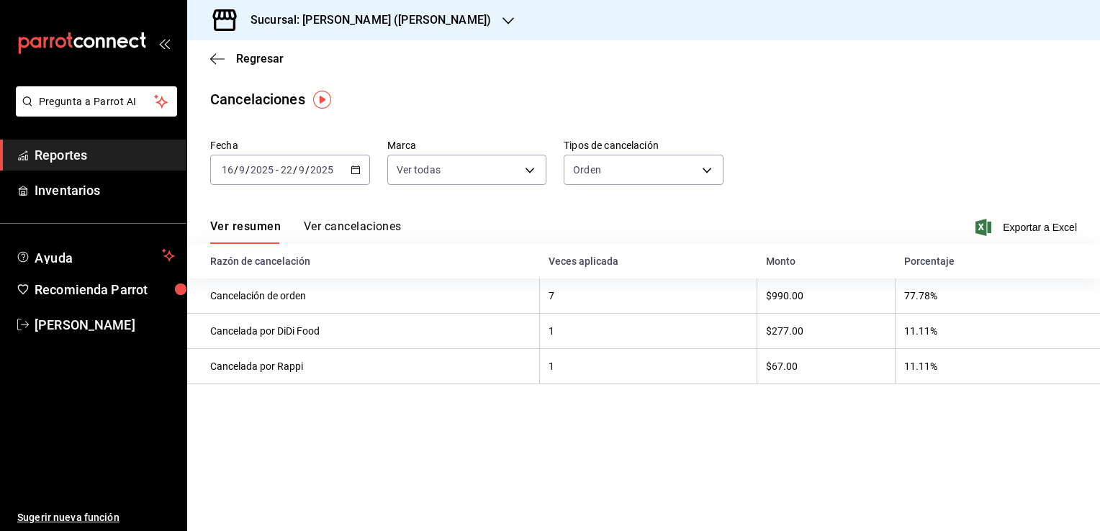
click at [367, 233] on button "Ver cancelaciones" at bounding box center [353, 232] width 98 height 24
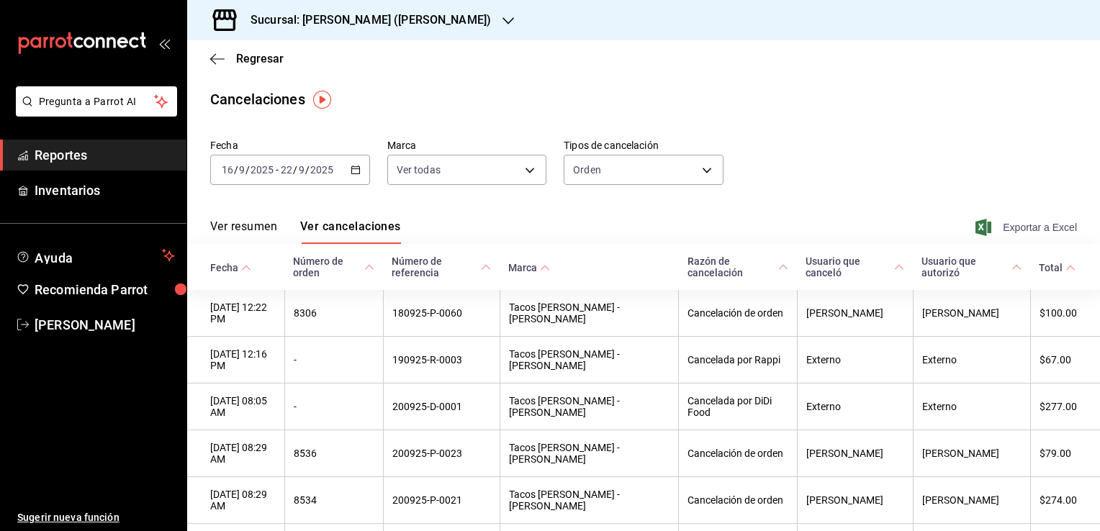
click at [1052, 226] on span "Exportar a Excel" at bounding box center [1027, 227] width 99 height 17
